Goal: Task Accomplishment & Management: Manage account settings

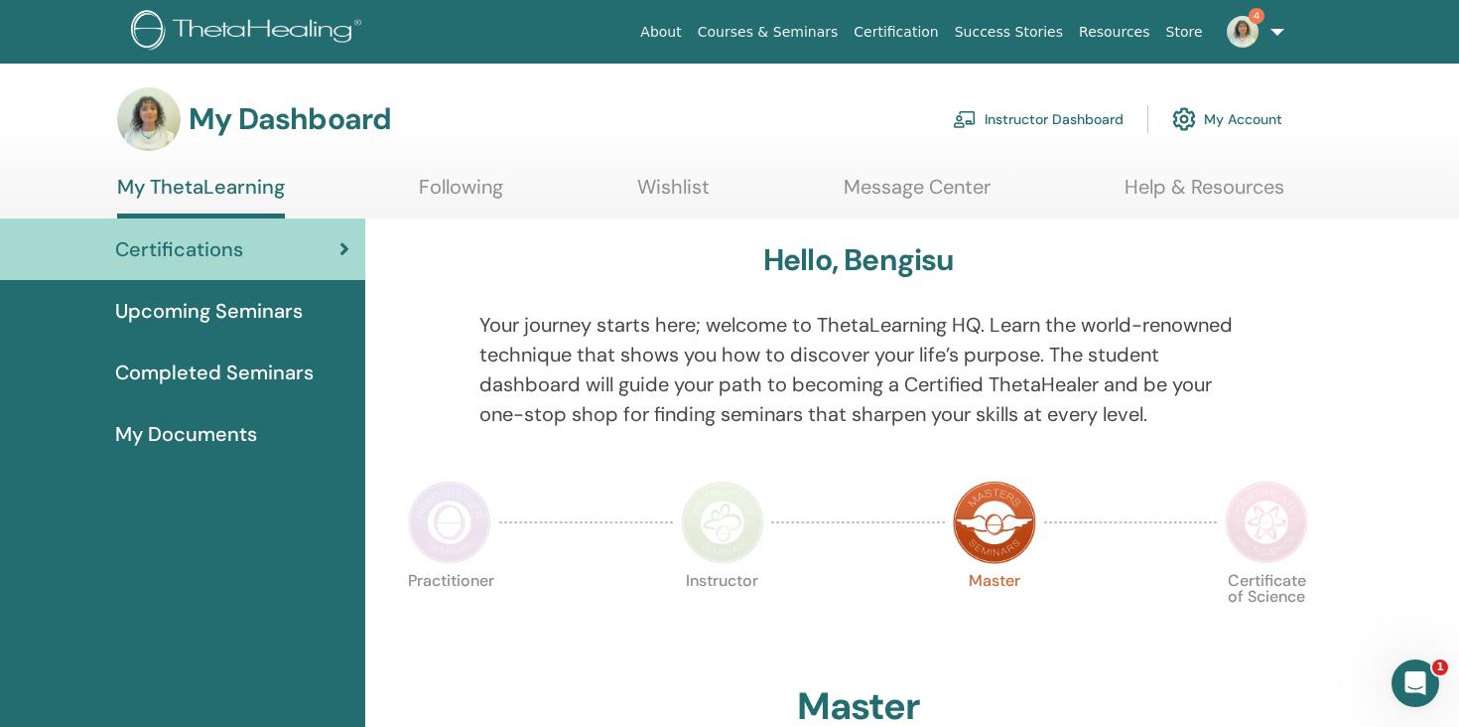
click at [1043, 119] on link "Instructor Dashboard" at bounding box center [1038, 119] width 171 height 44
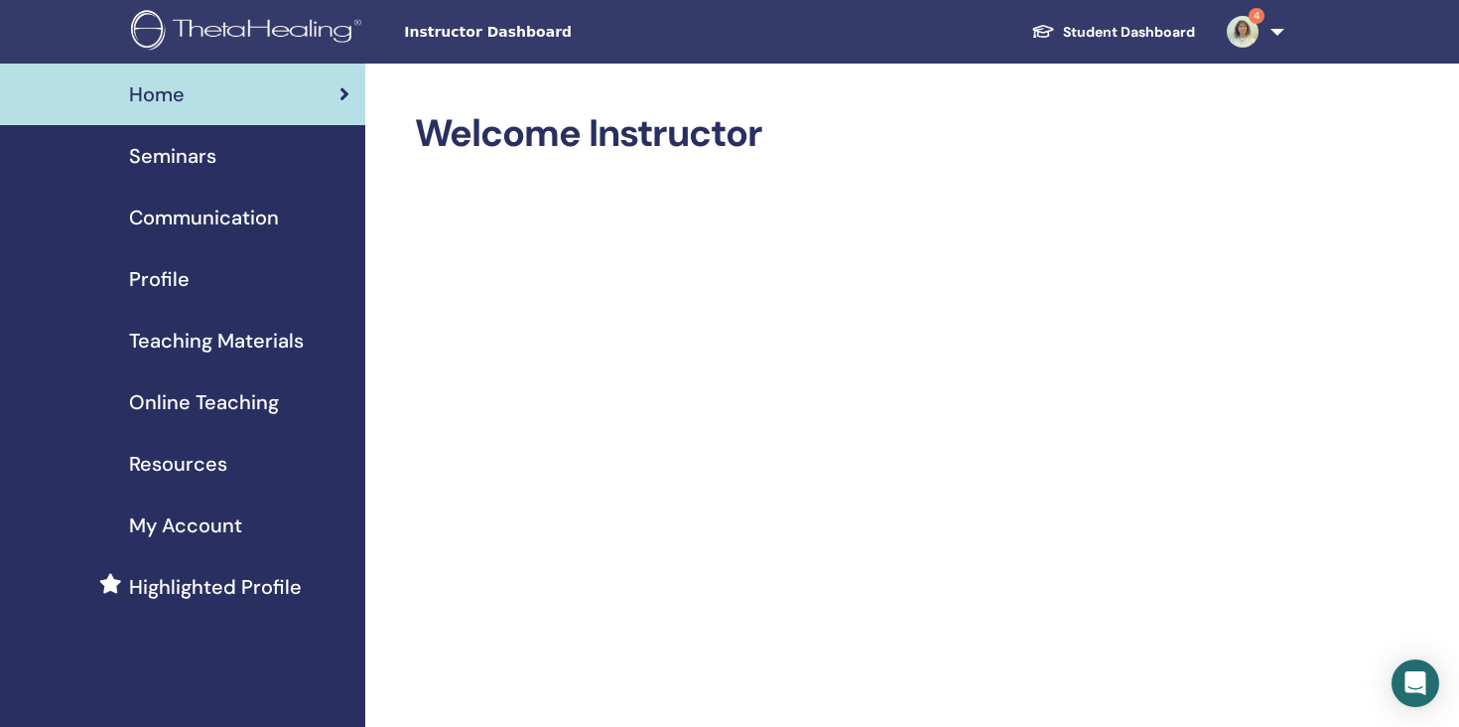
click at [207, 163] on span "Seminars" at bounding box center [172, 156] width 87 height 30
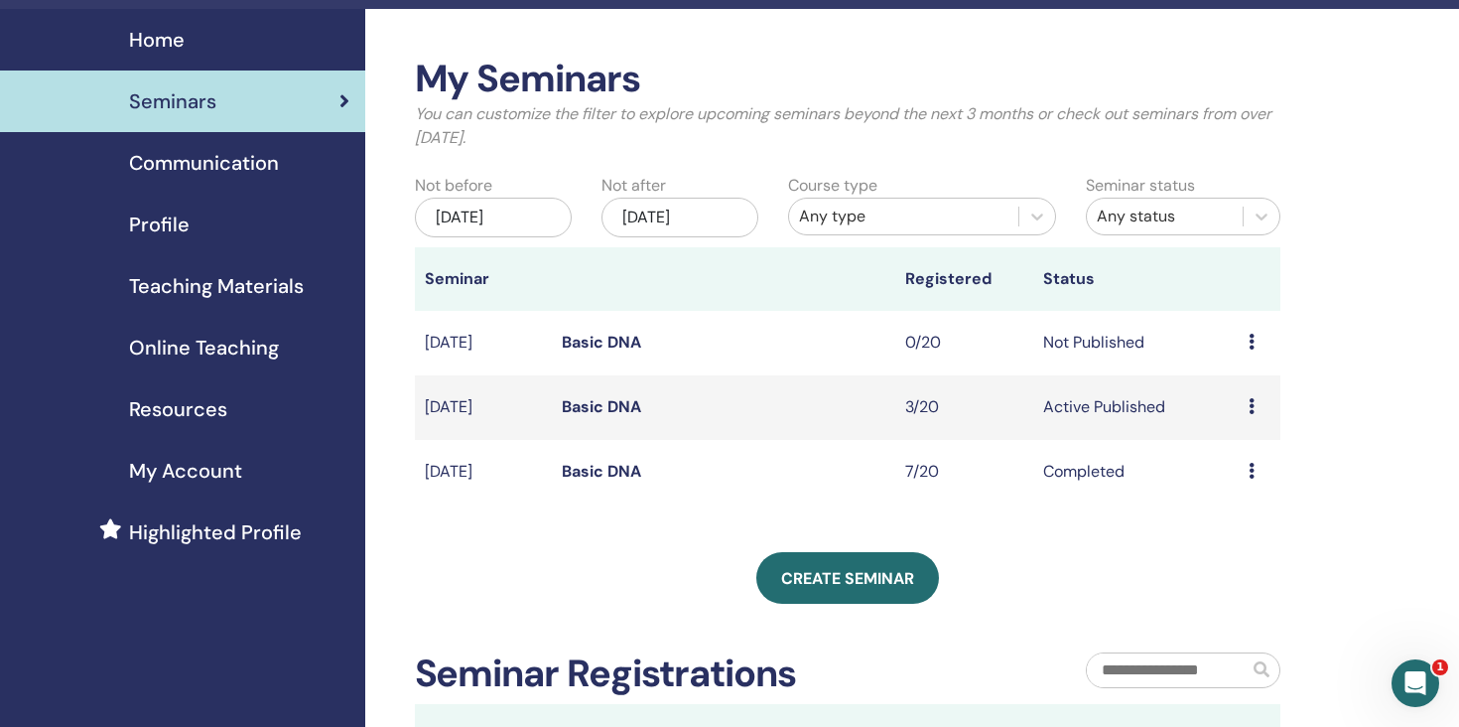
click at [597, 408] on link "Basic DNA" at bounding box center [601, 406] width 79 height 21
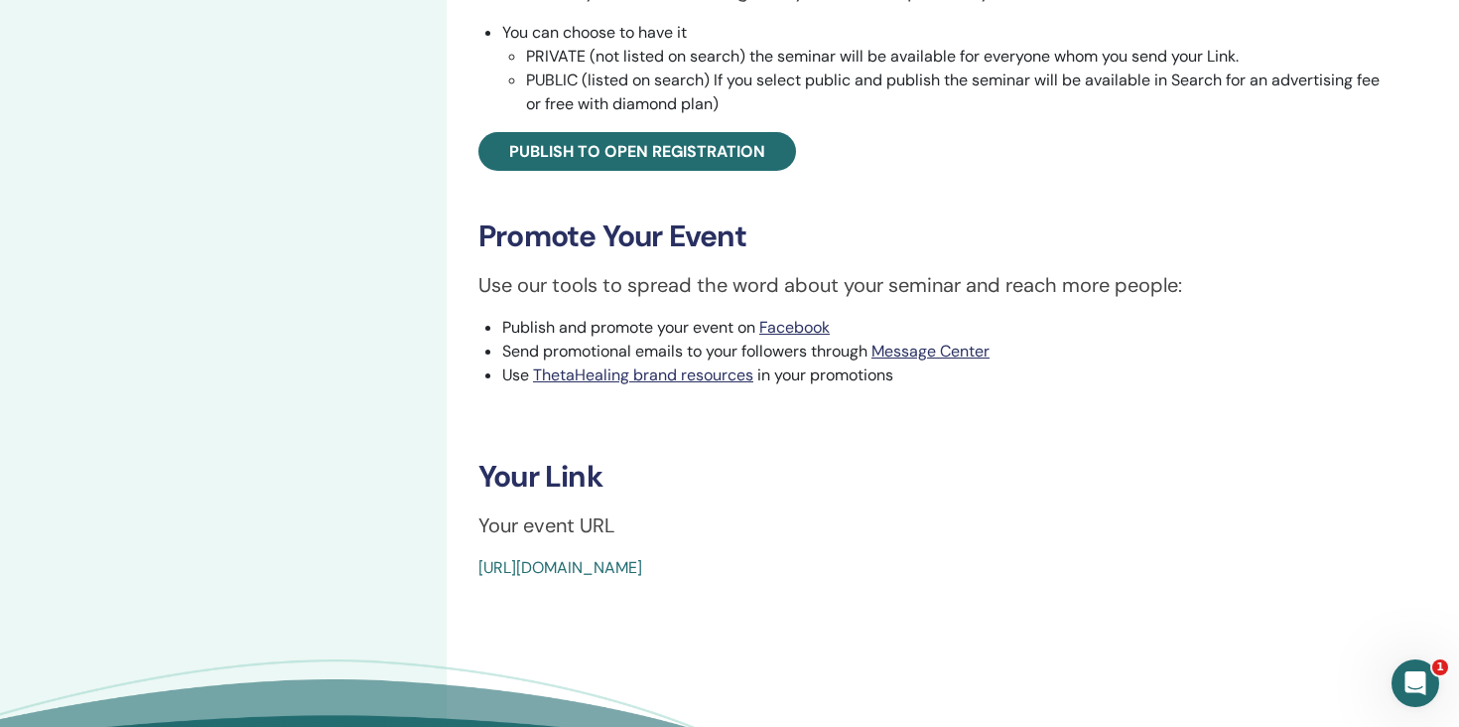
scroll to position [750, 0]
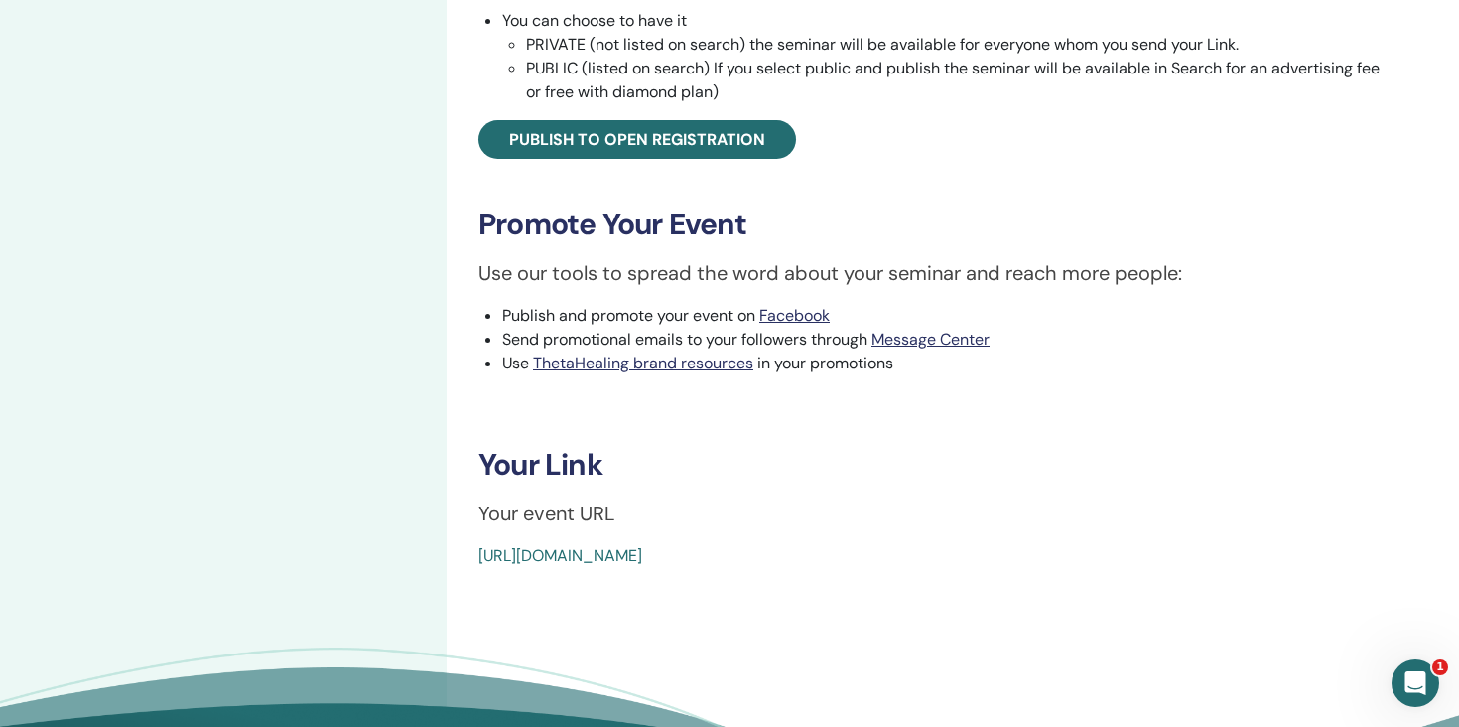
click at [642, 557] on link "https://www.thetahealing.com/seminar-378329-details.html" at bounding box center [560, 555] width 164 height 21
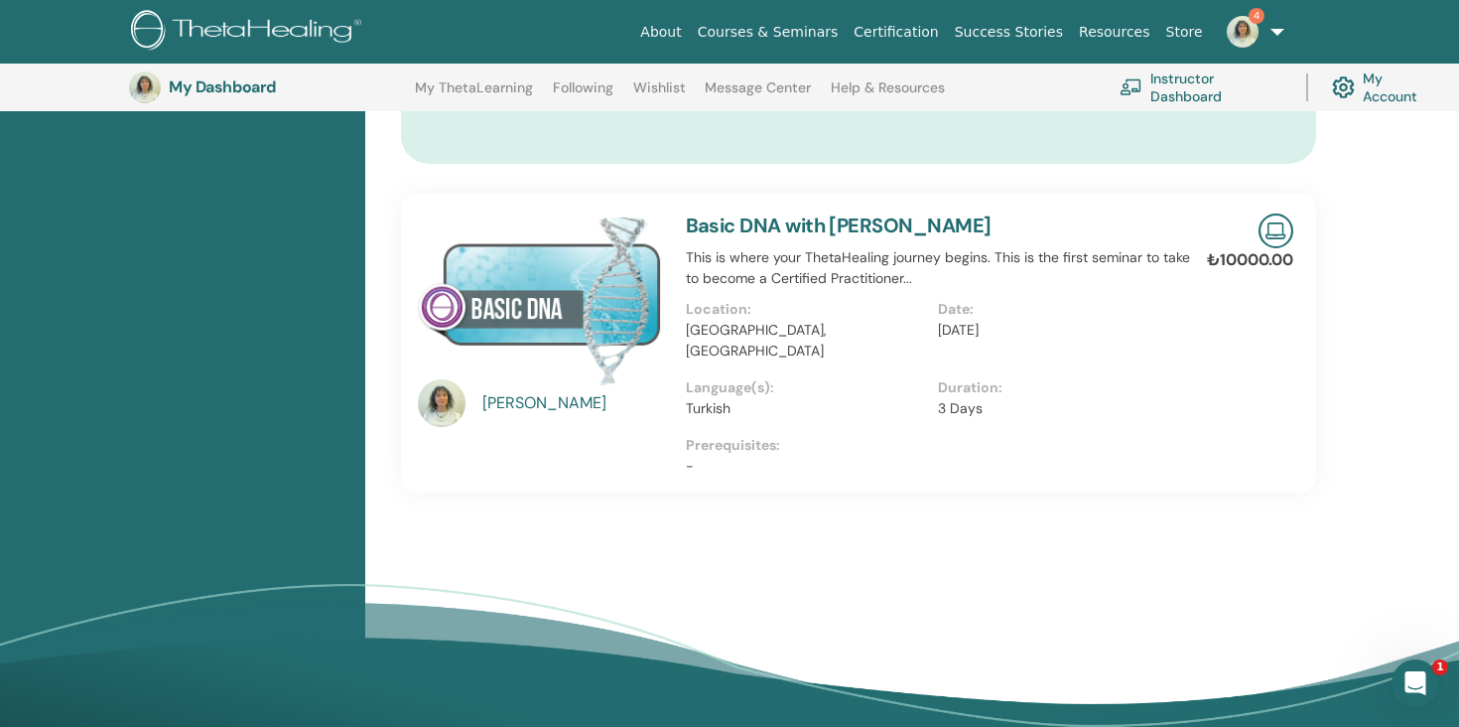
scroll to position [1394, 0]
